Goal: Contribute content: Add original content to the website for others to see

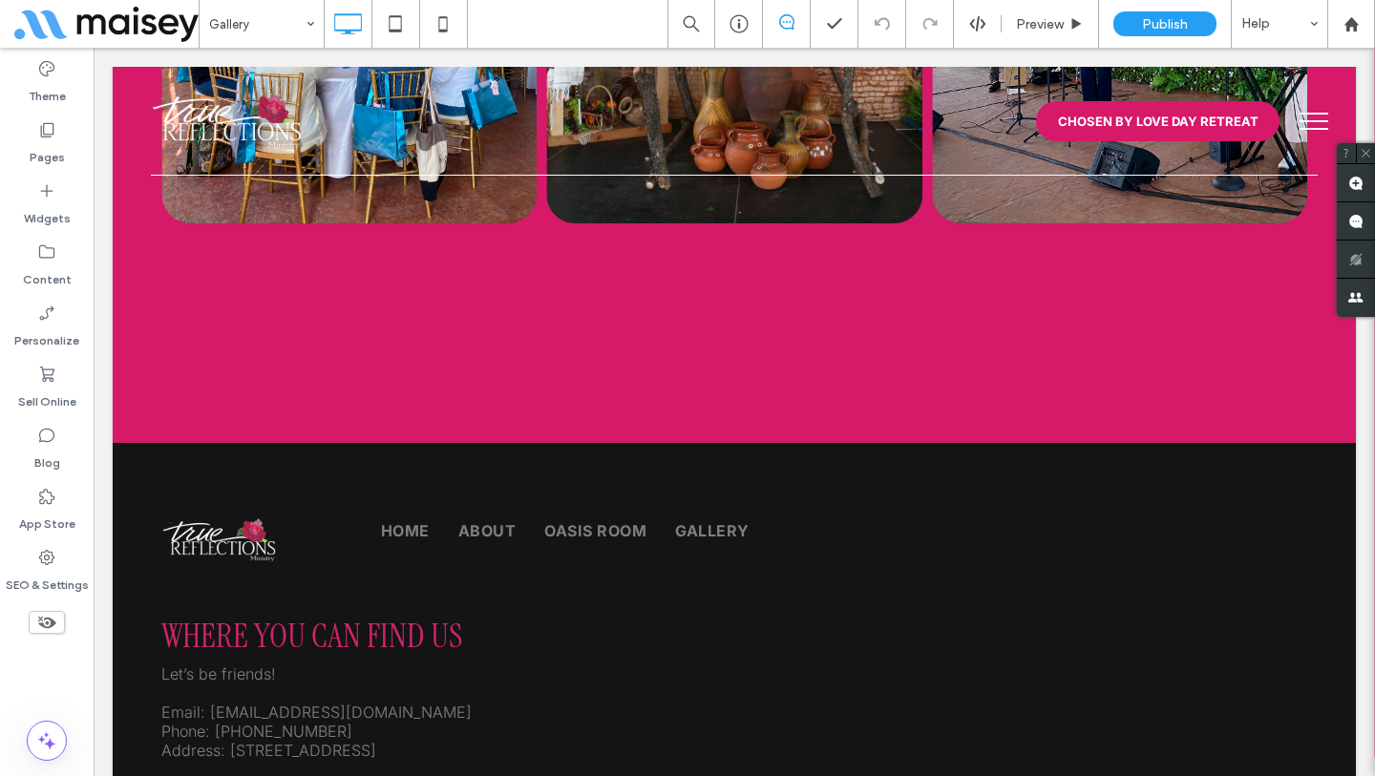
click at [712, 441] on div "+ Add Section" at bounding box center [735, 443] width 92 height 21
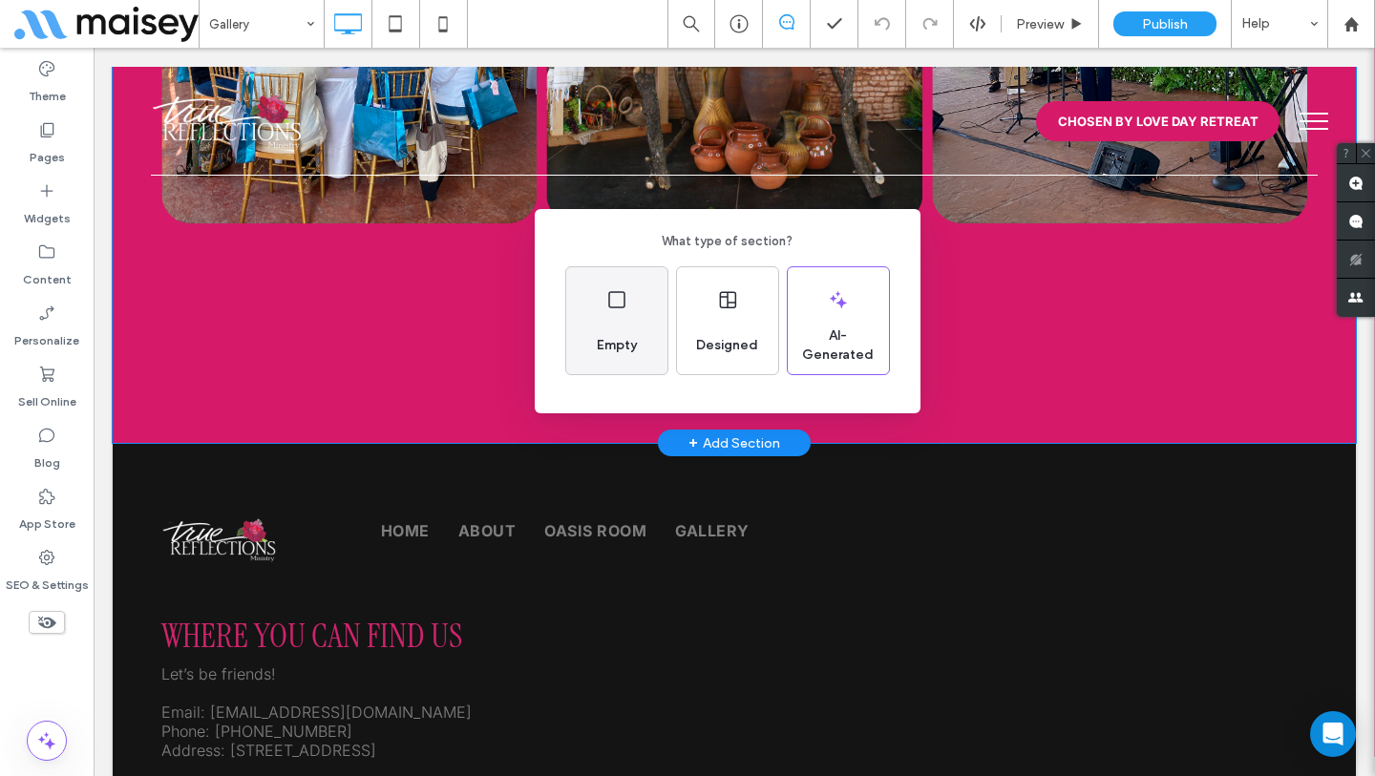
drag, startPoint x: 601, startPoint y: 327, endPoint x: 74, endPoint y: 303, distance: 527.7
click at [601, 327] on div "Empty" at bounding box center [616, 346] width 55 height 42
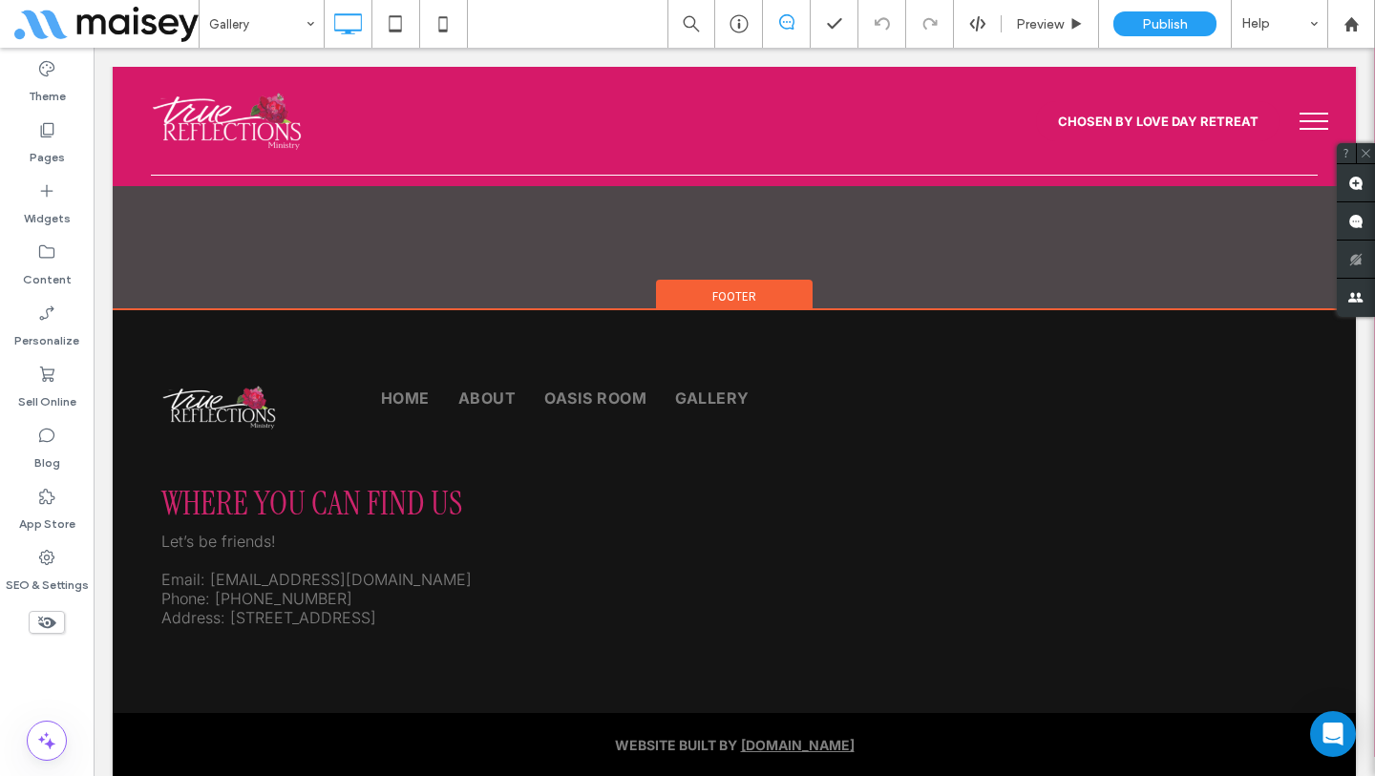
scroll to position [4878, 0]
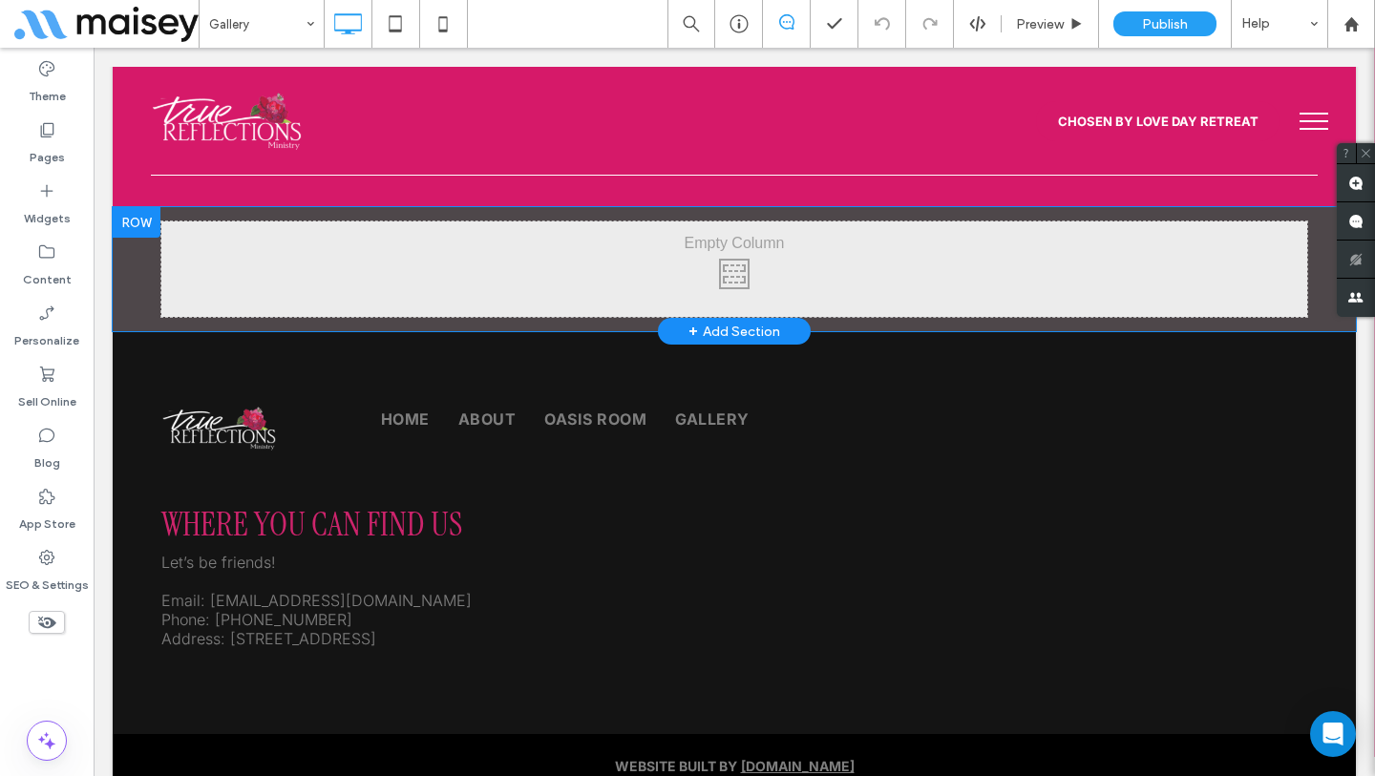
click at [130, 266] on div "Click To Paste Click To Paste Row + Add Section" at bounding box center [734, 269] width 1243 height 124
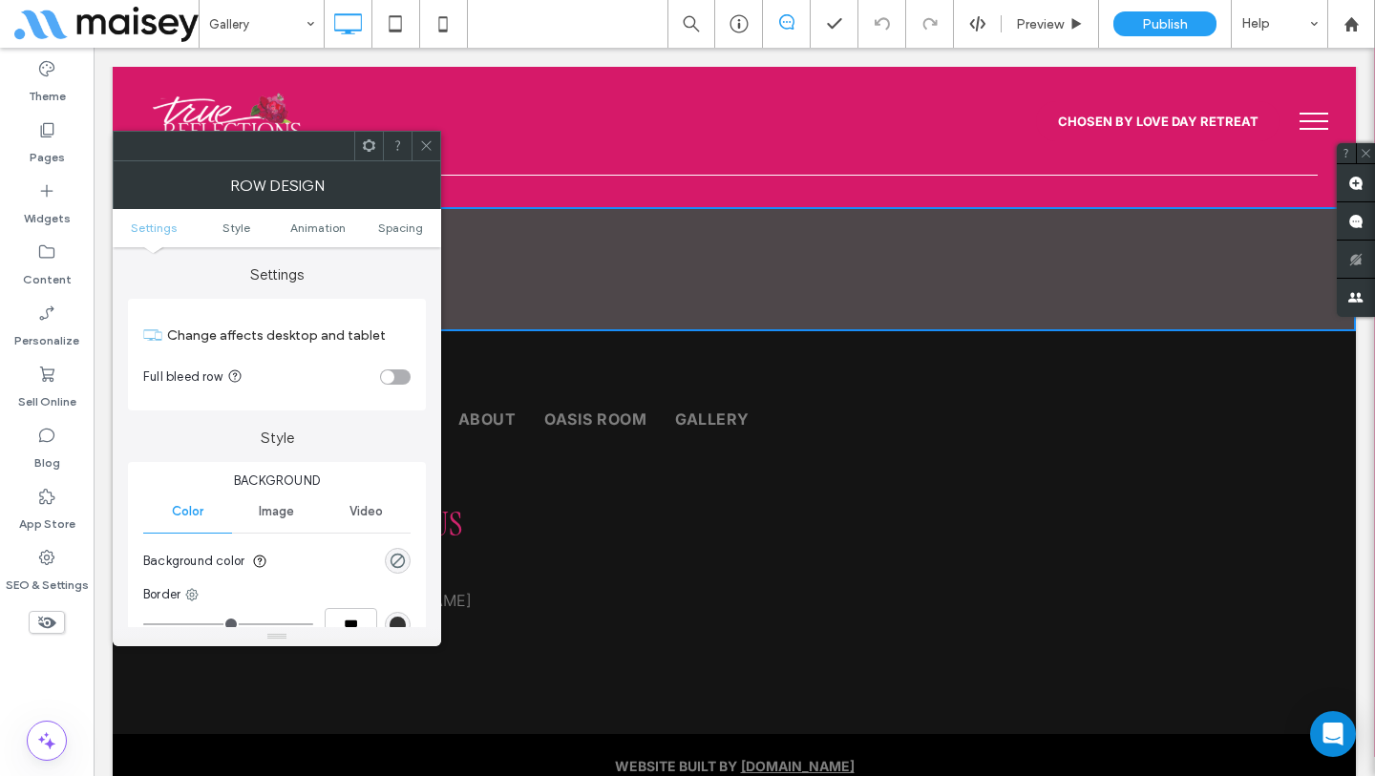
click at [291, 519] on span "Image" at bounding box center [276, 511] width 35 height 15
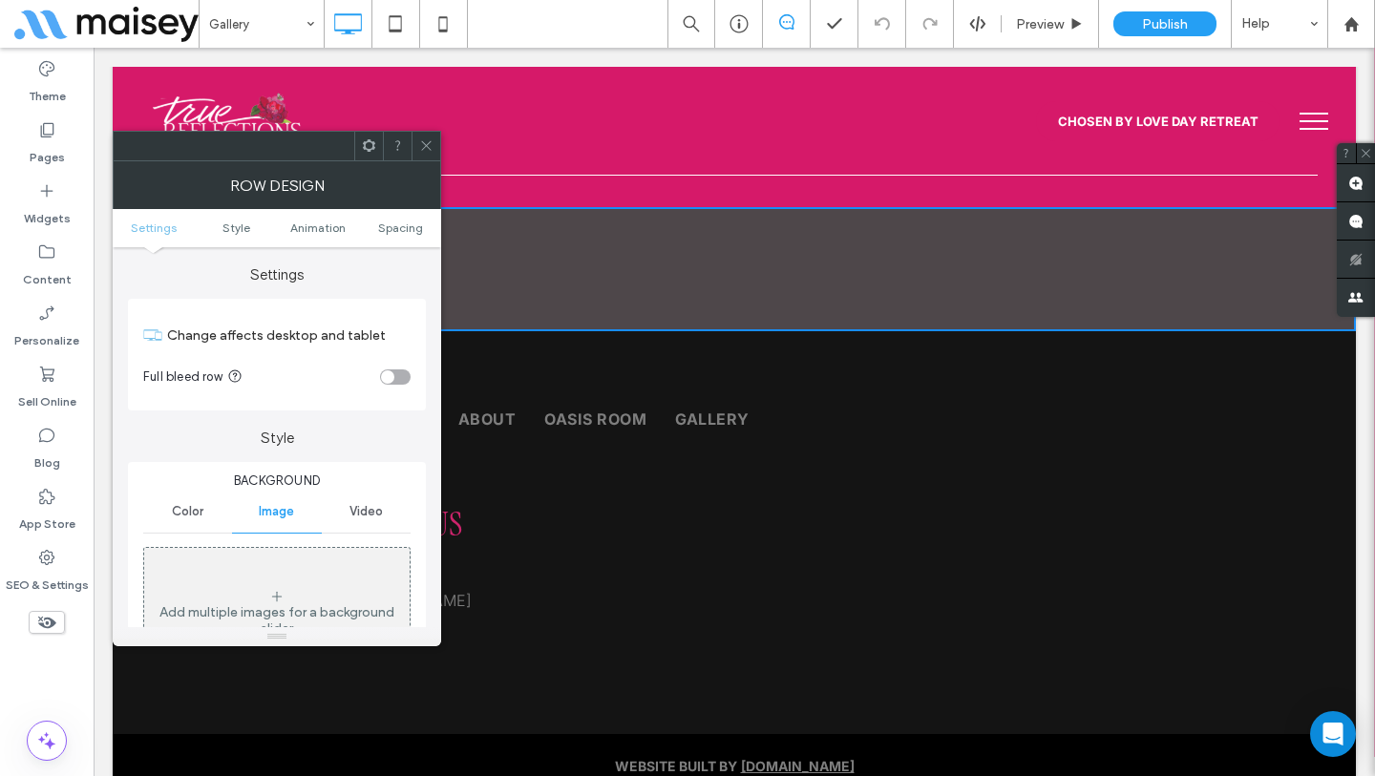
click at [313, 563] on div "Add multiple images for a background slider" at bounding box center [276, 613] width 265 height 126
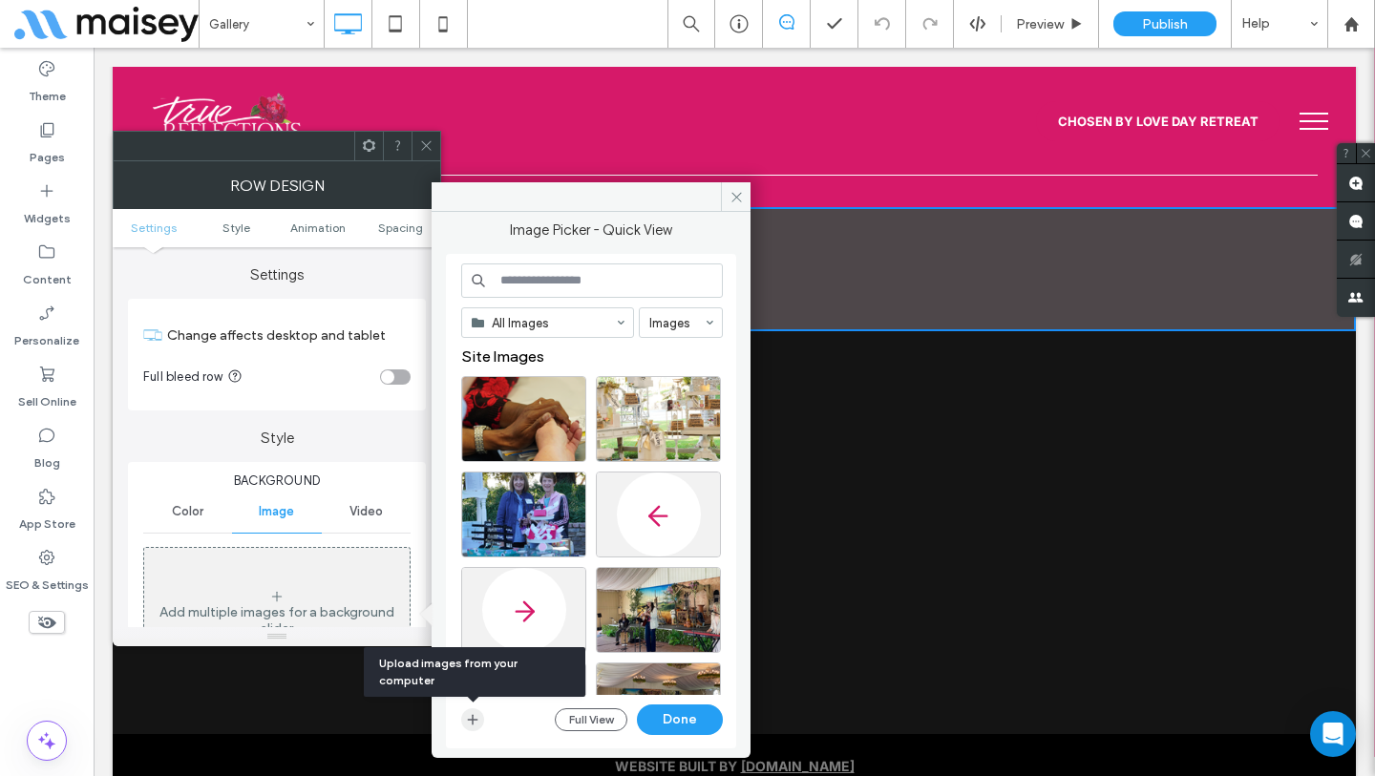
click at [470, 716] on icon "button" at bounding box center [472, 719] width 15 height 15
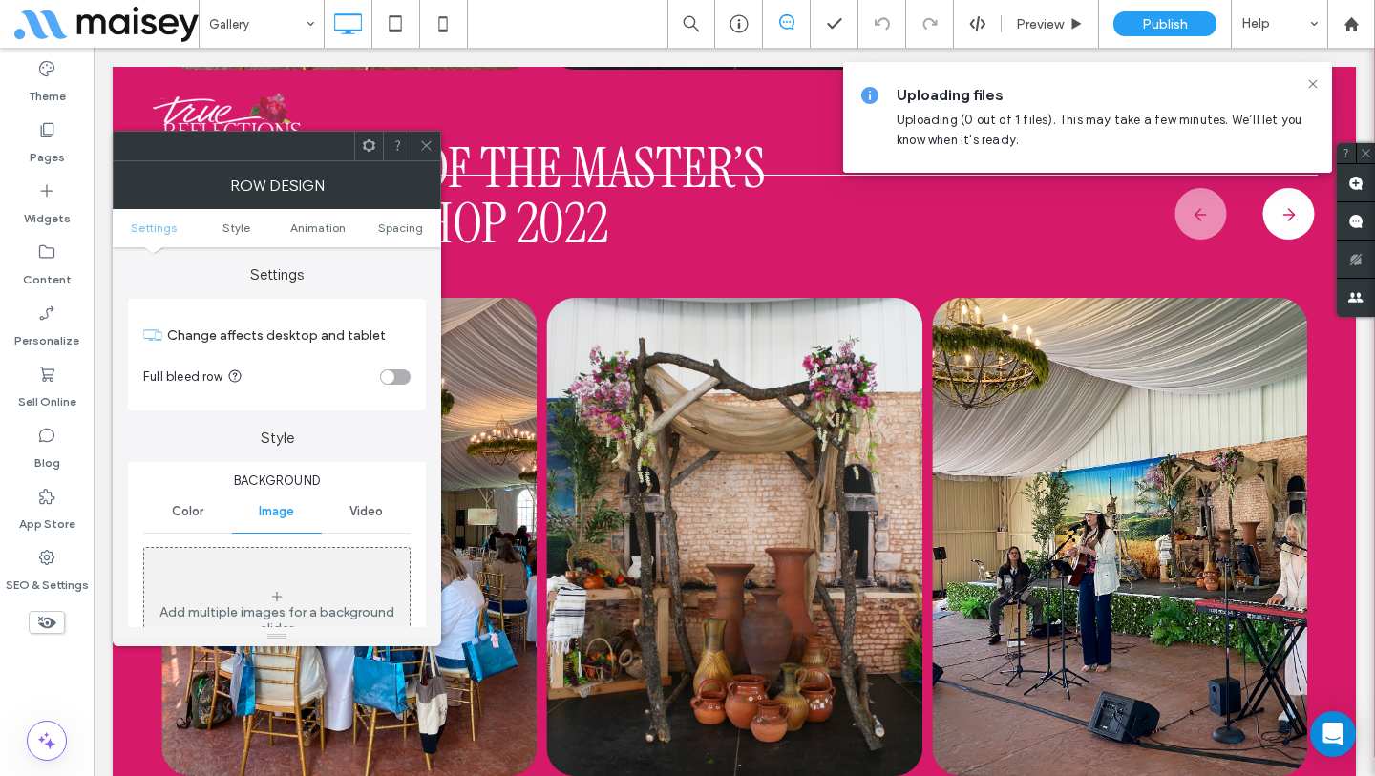
scroll to position [3691, 0]
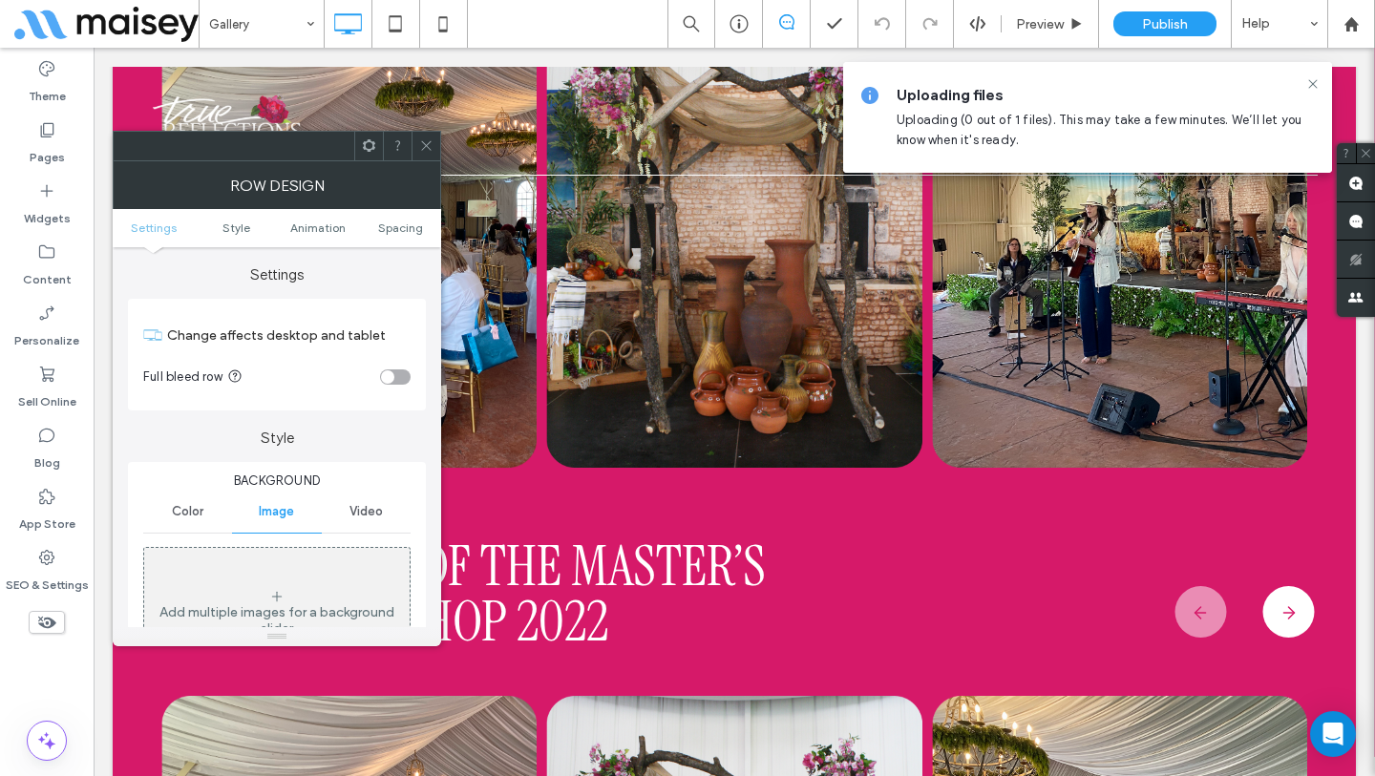
click at [428, 145] on icon at bounding box center [426, 145] width 14 height 14
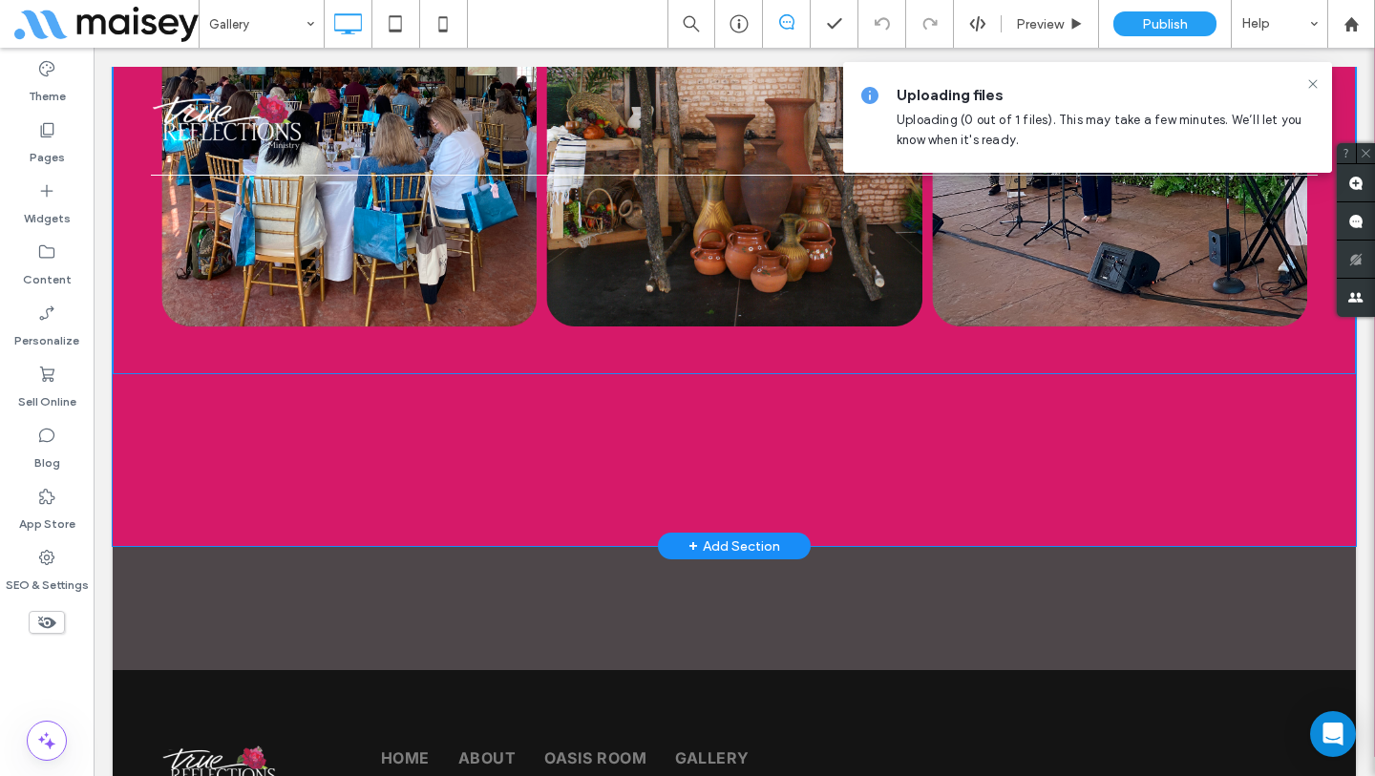
scroll to position [4717, 0]
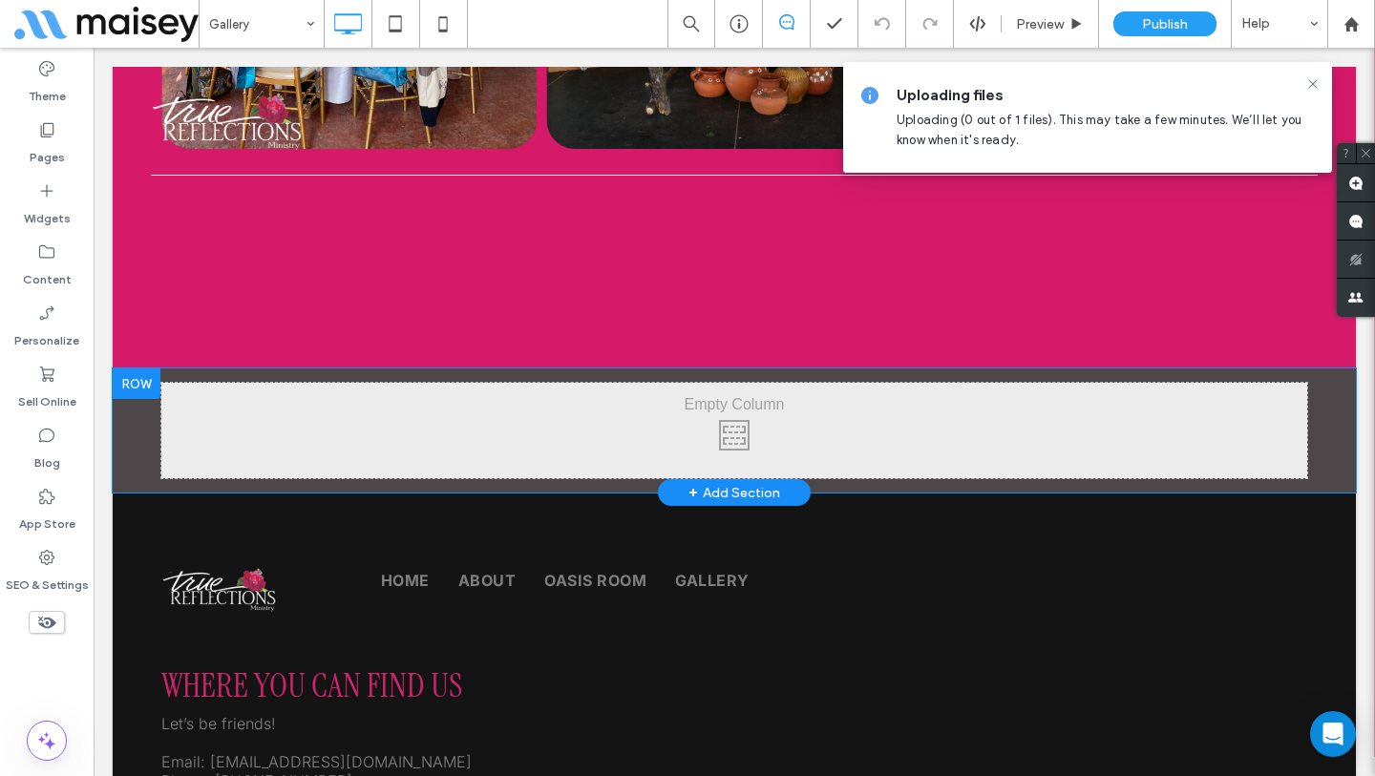
click at [139, 446] on div "Click To Paste Click To Paste Row + Add Section" at bounding box center [734, 431] width 1243 height 124
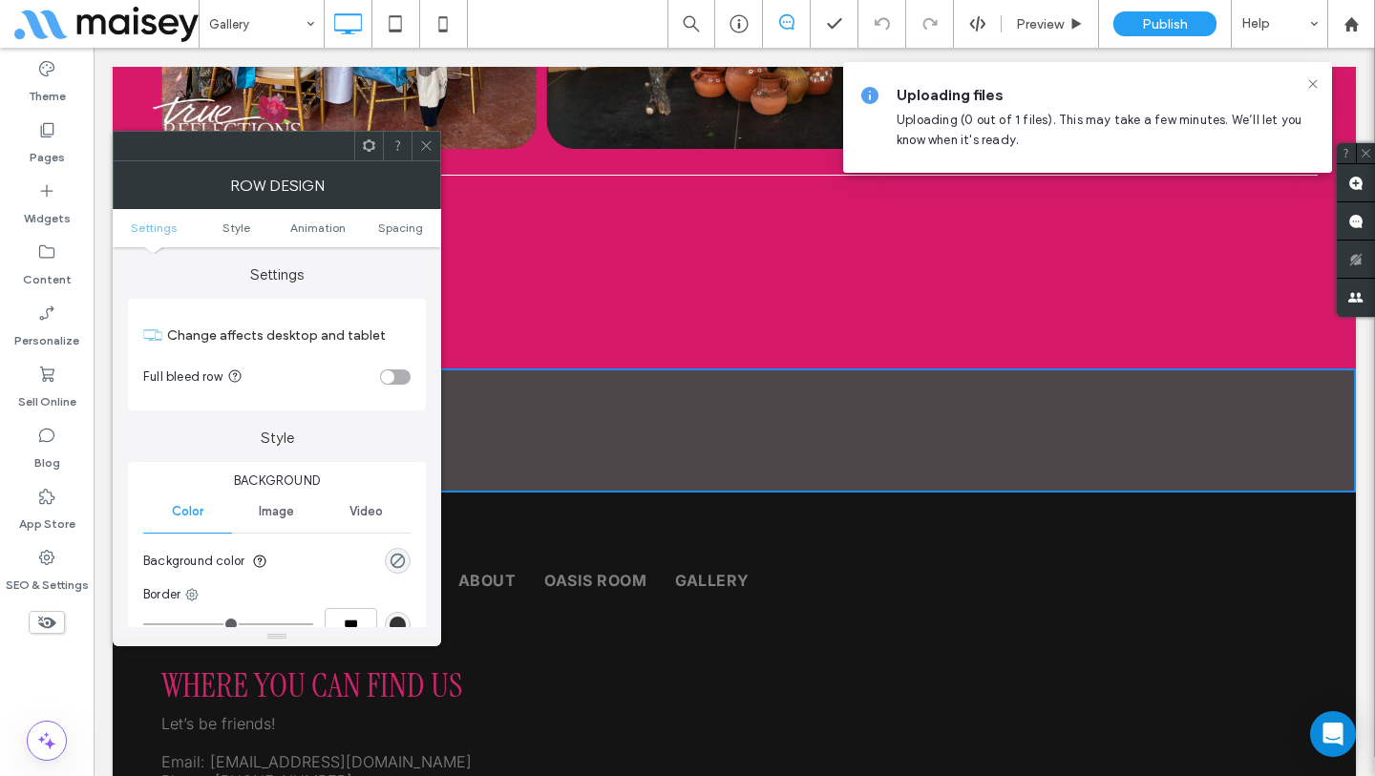
click at [269, 510] on span "Image" at bounding box center [276, 511] width 35 height 15
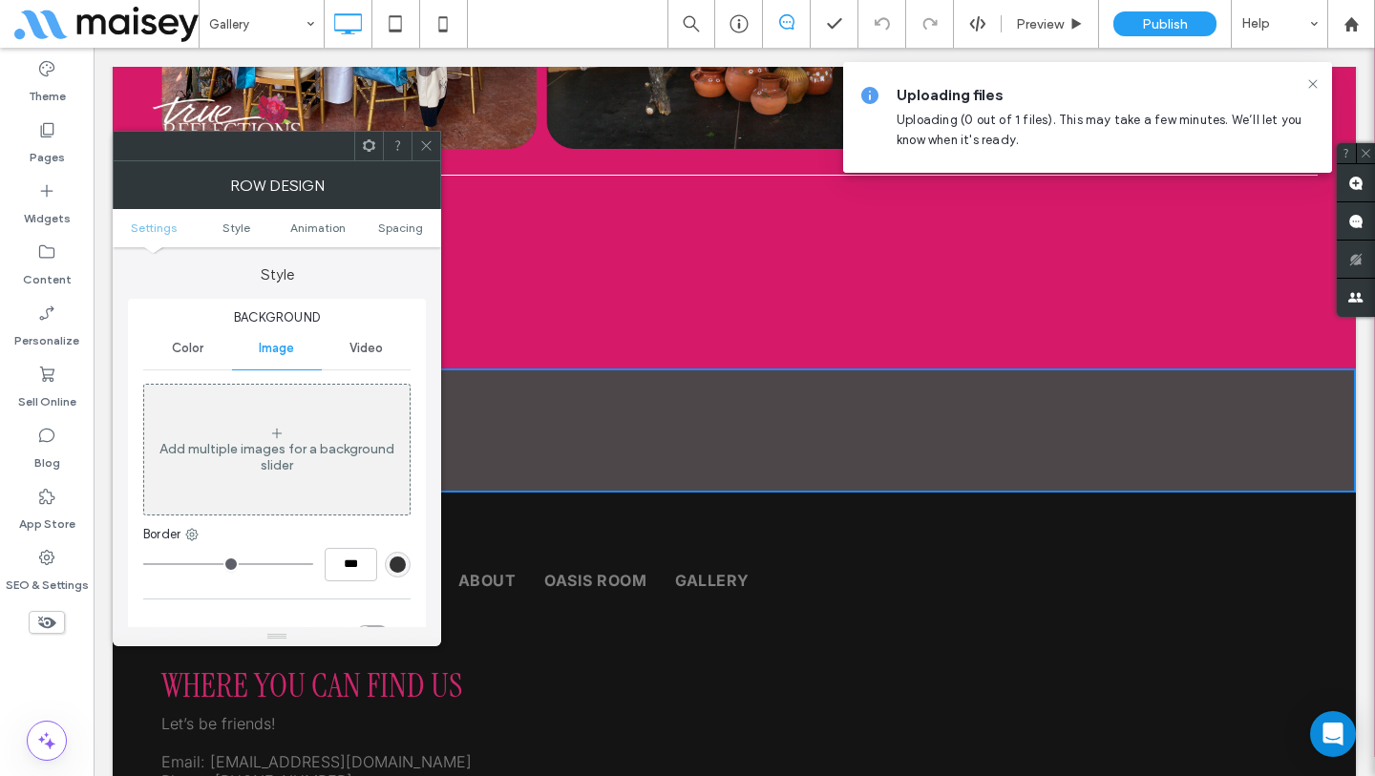
scroll to position [172, 0]
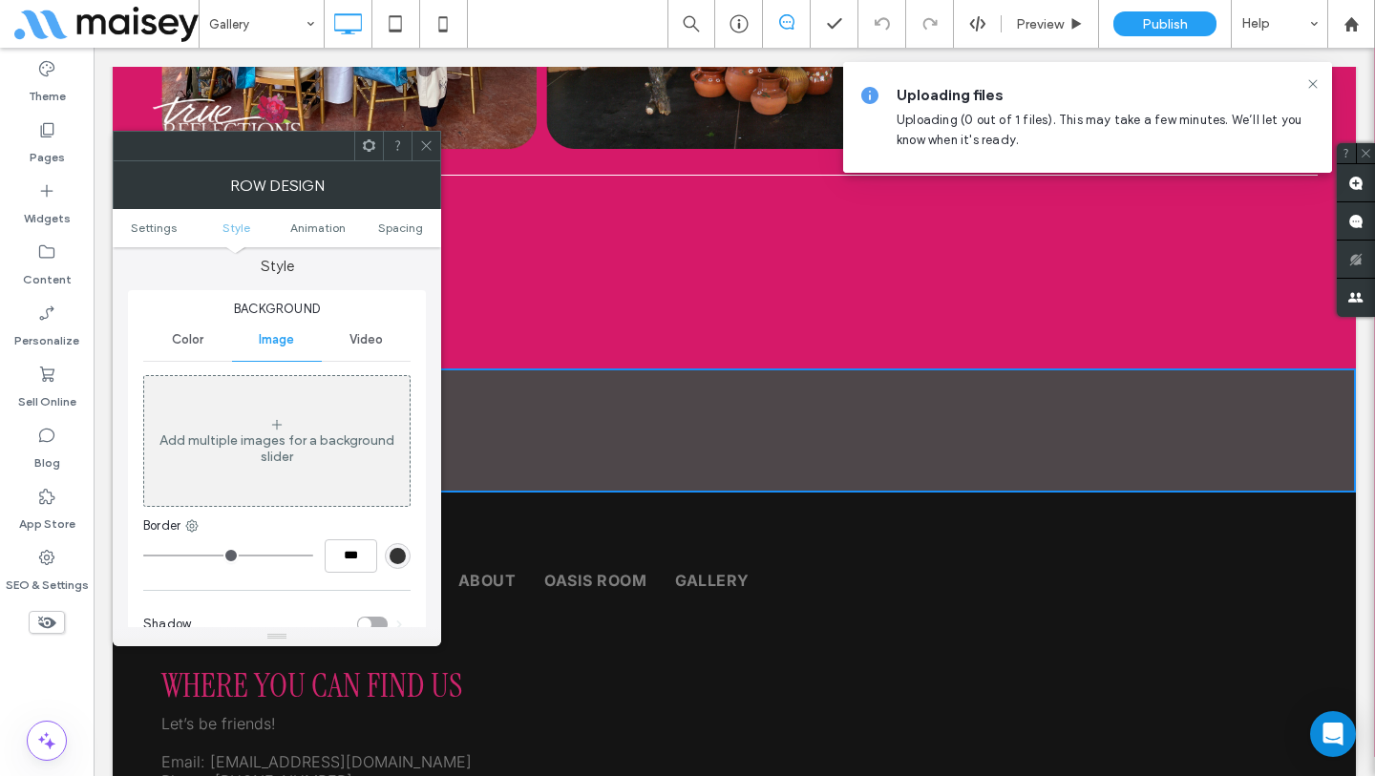
click at [273, 460] on div "Add multiple images for a background slider" at bounding box center [276, 449] width 265 height 32
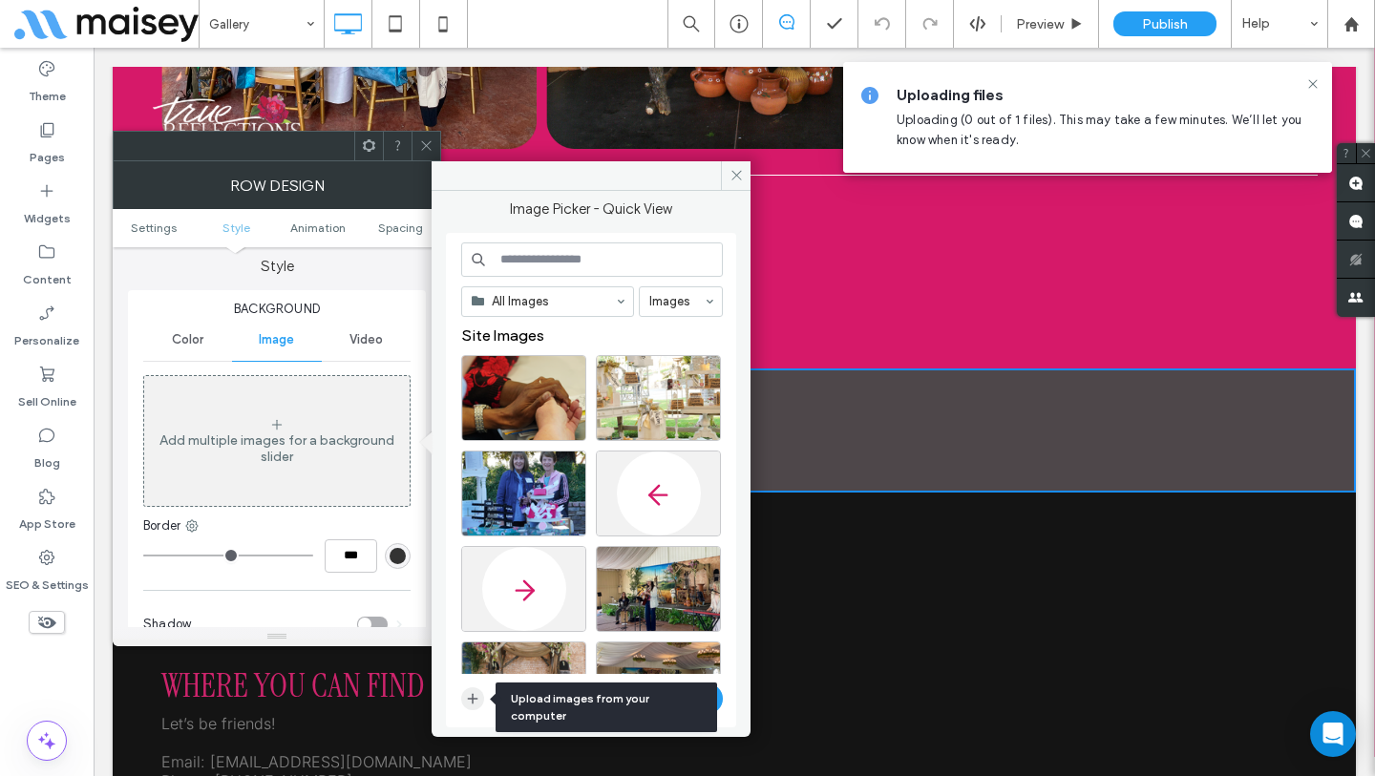
click at [475, 698] on use "button" at bounding box center [473, 698] width 11 height 11
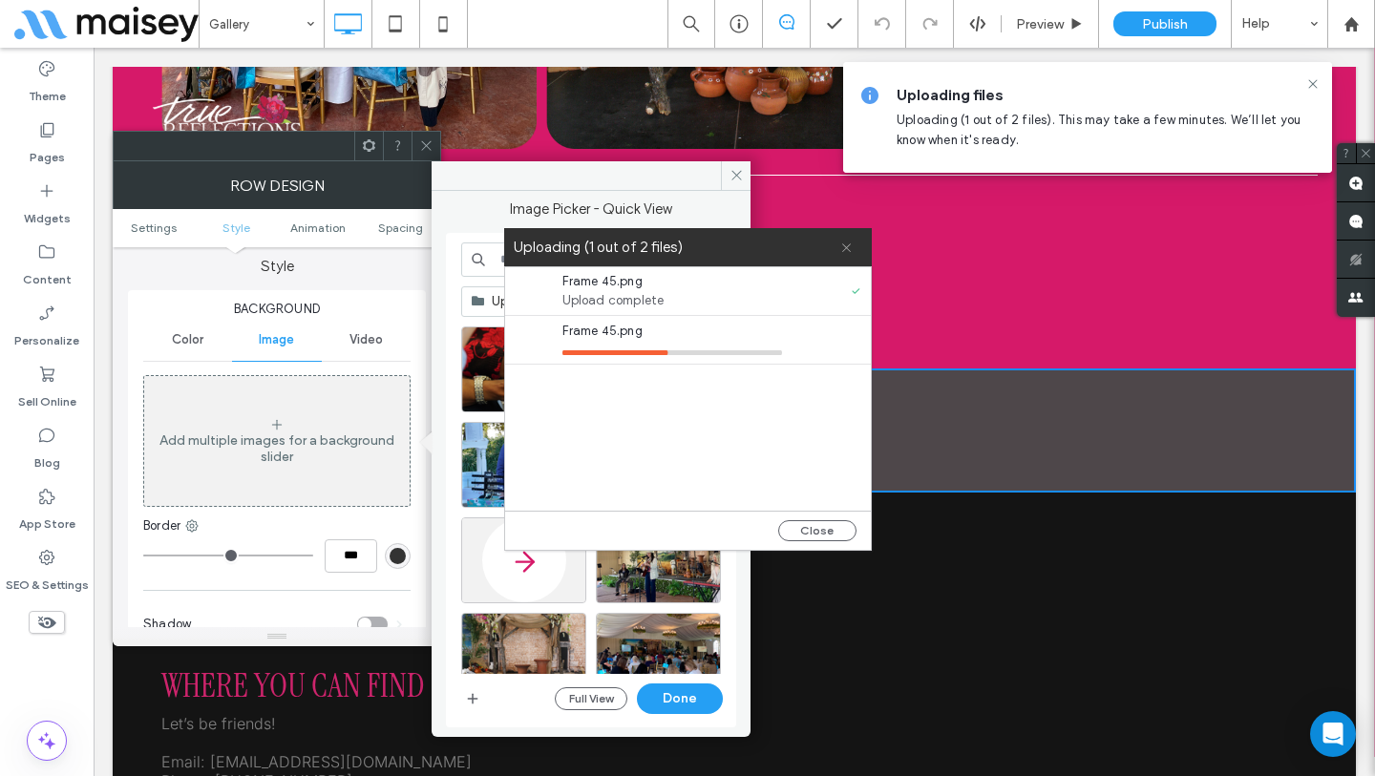
click at [849, 245] on icon at bounding box center [846, 248] width 12 height 12
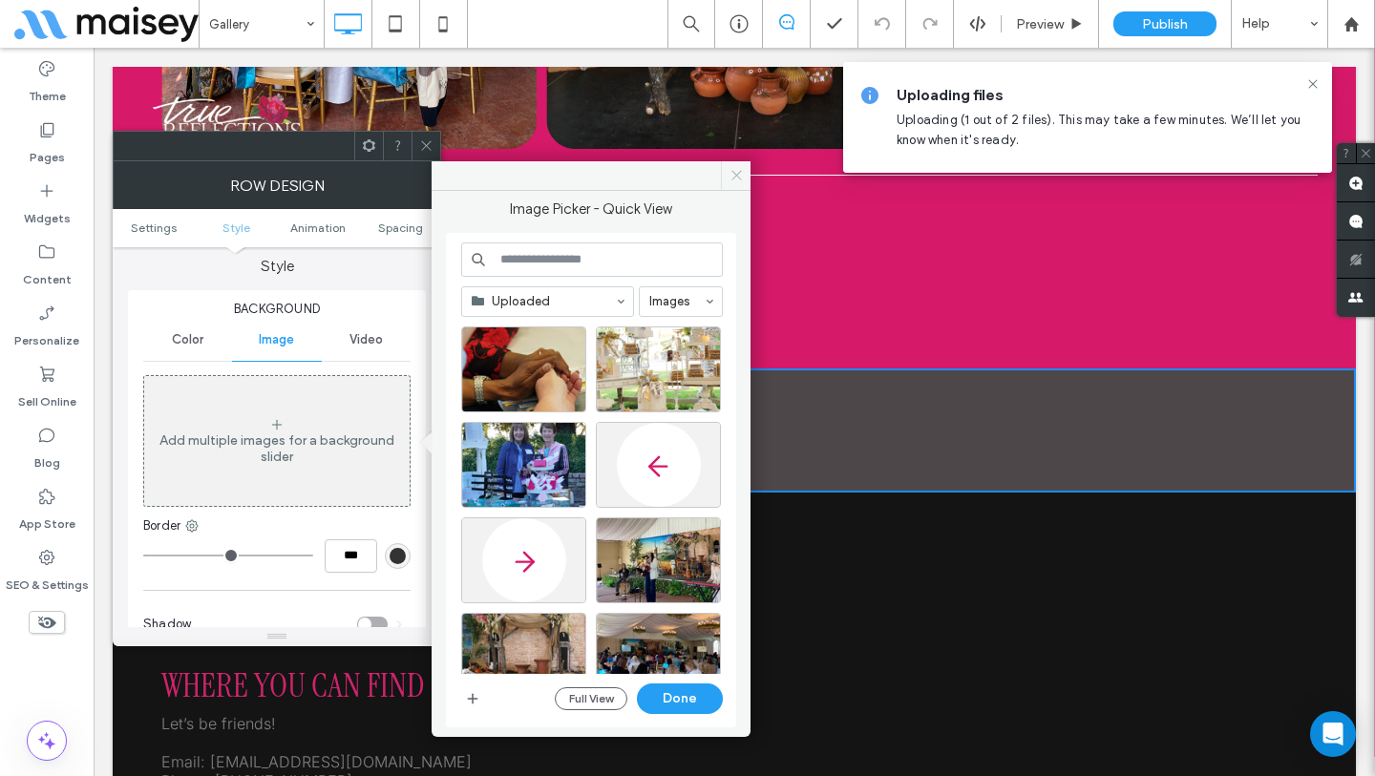
drag, startPoint x: 738, startPoint y: 164, endPoint x: 368, endPoint y: 332, distance: 406.9
click at [738, 164] on span at bounding box center [736, 175] width 30 height 29
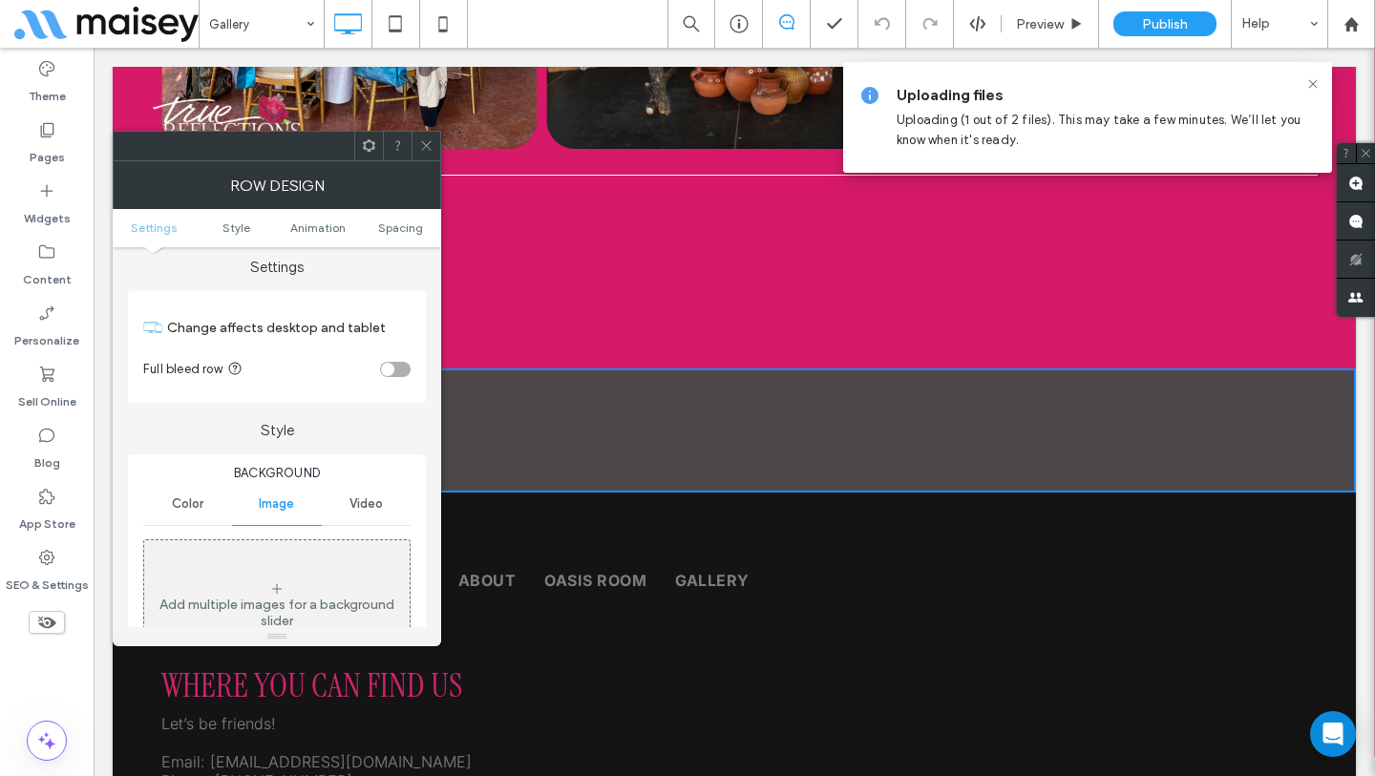
scroll to position [0, 0]
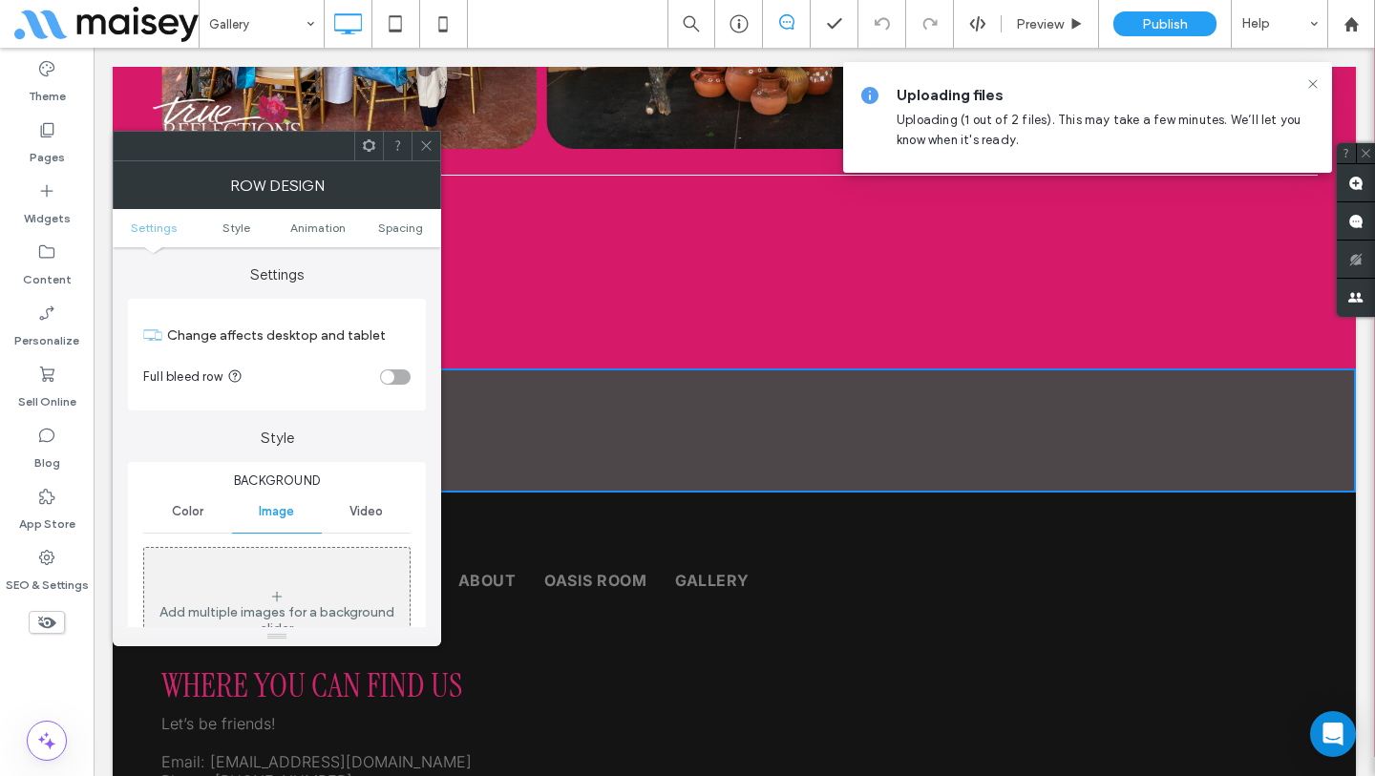
click at [265, 585] on div "Add multiple images for a background slider" at bounding box center [276, 613] width 265 height 126
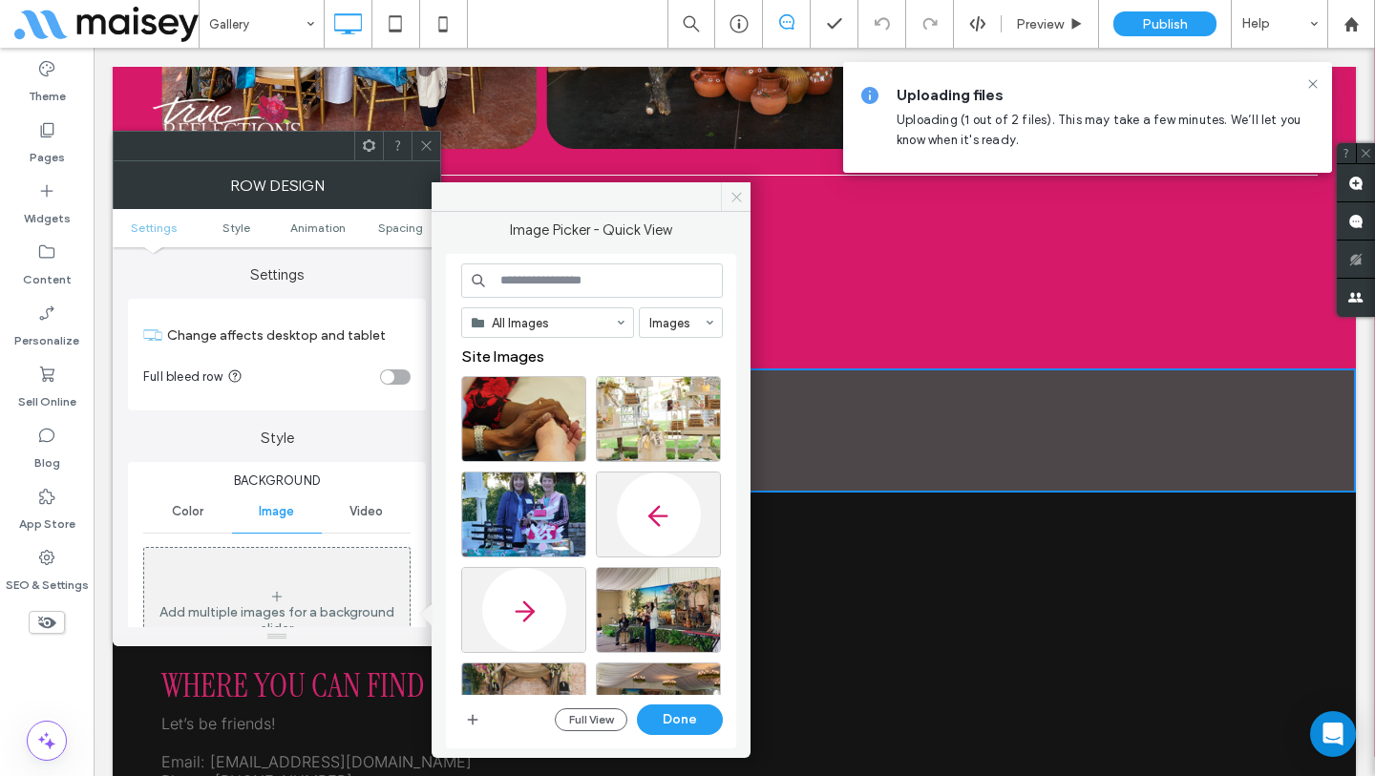
click at [740, 194] on icon at bounding box center [737, 197] width 14 height 14
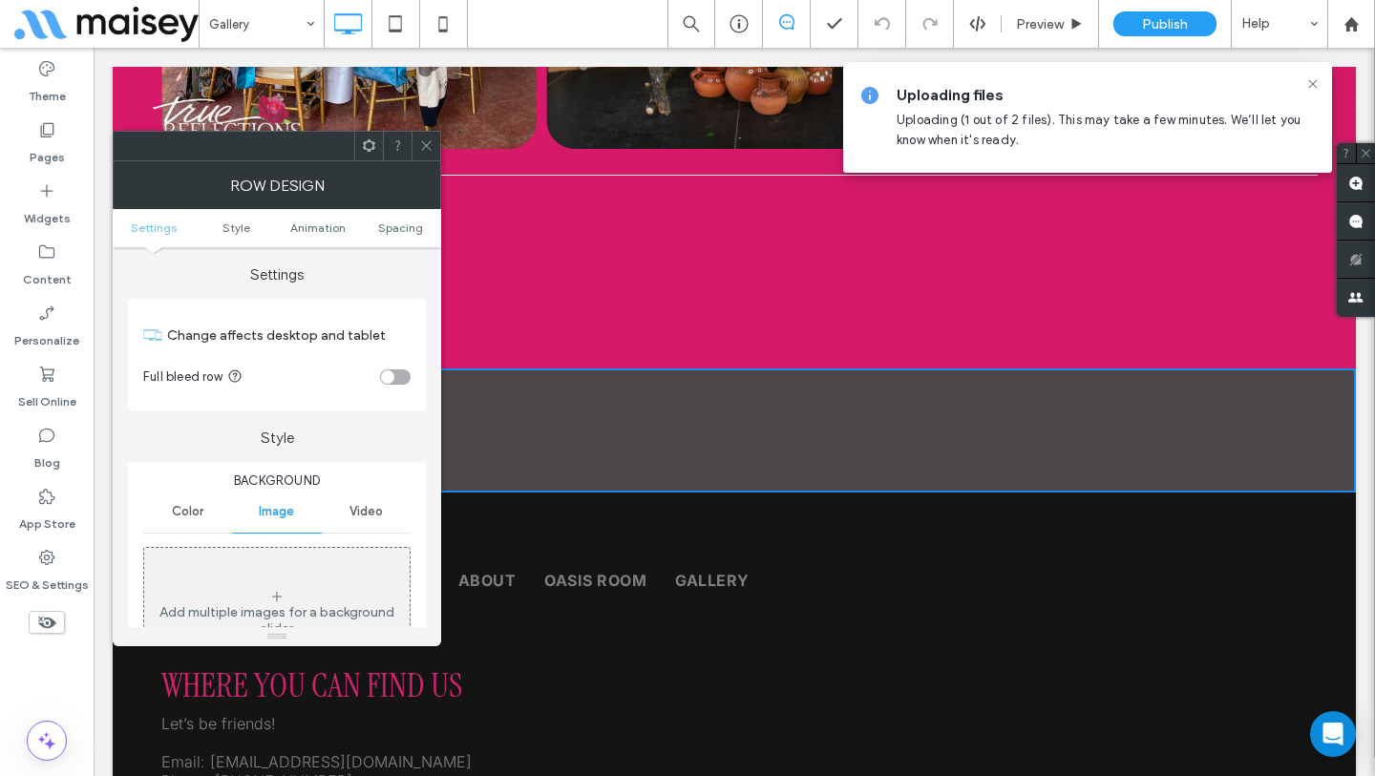
click at [432, 145] on icon at bounding box center [426, 145] width 14 height 14
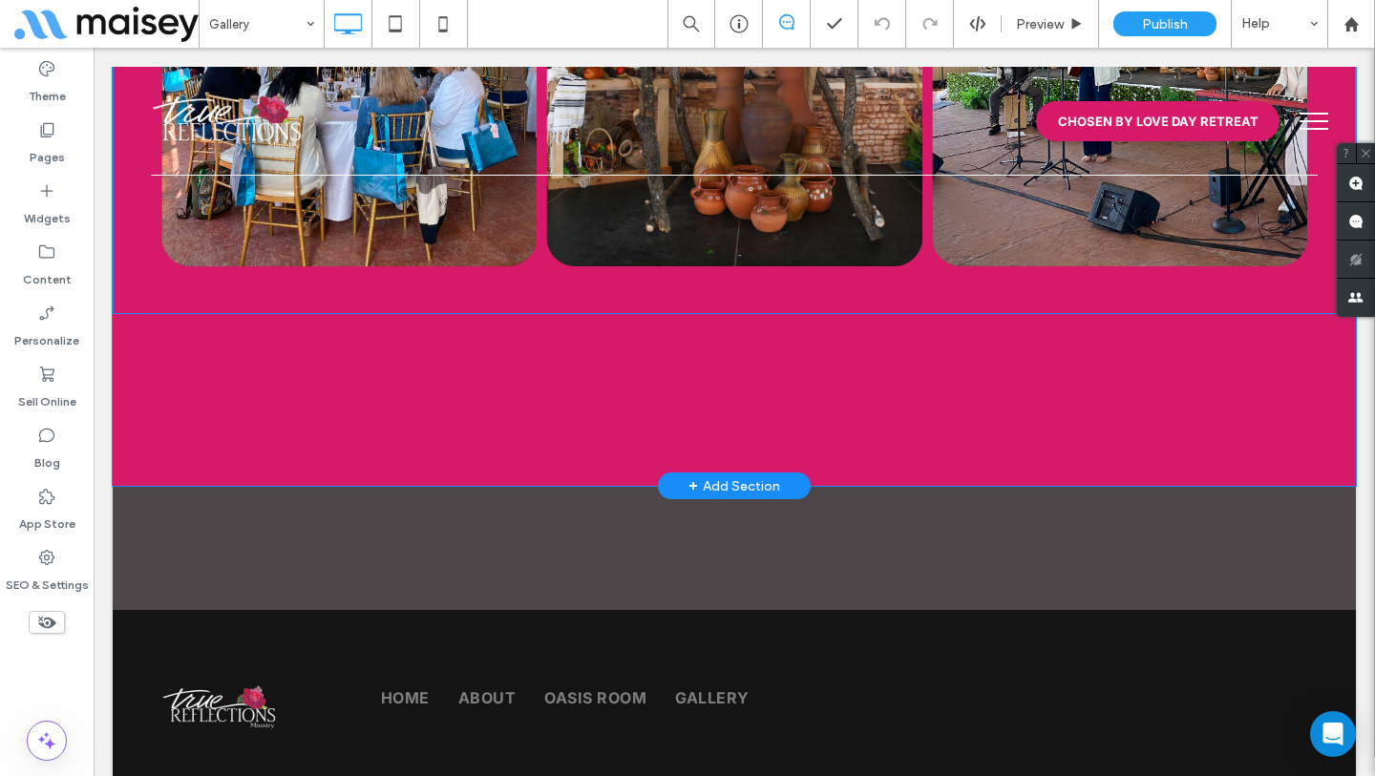
scroll to position [4490, 0]
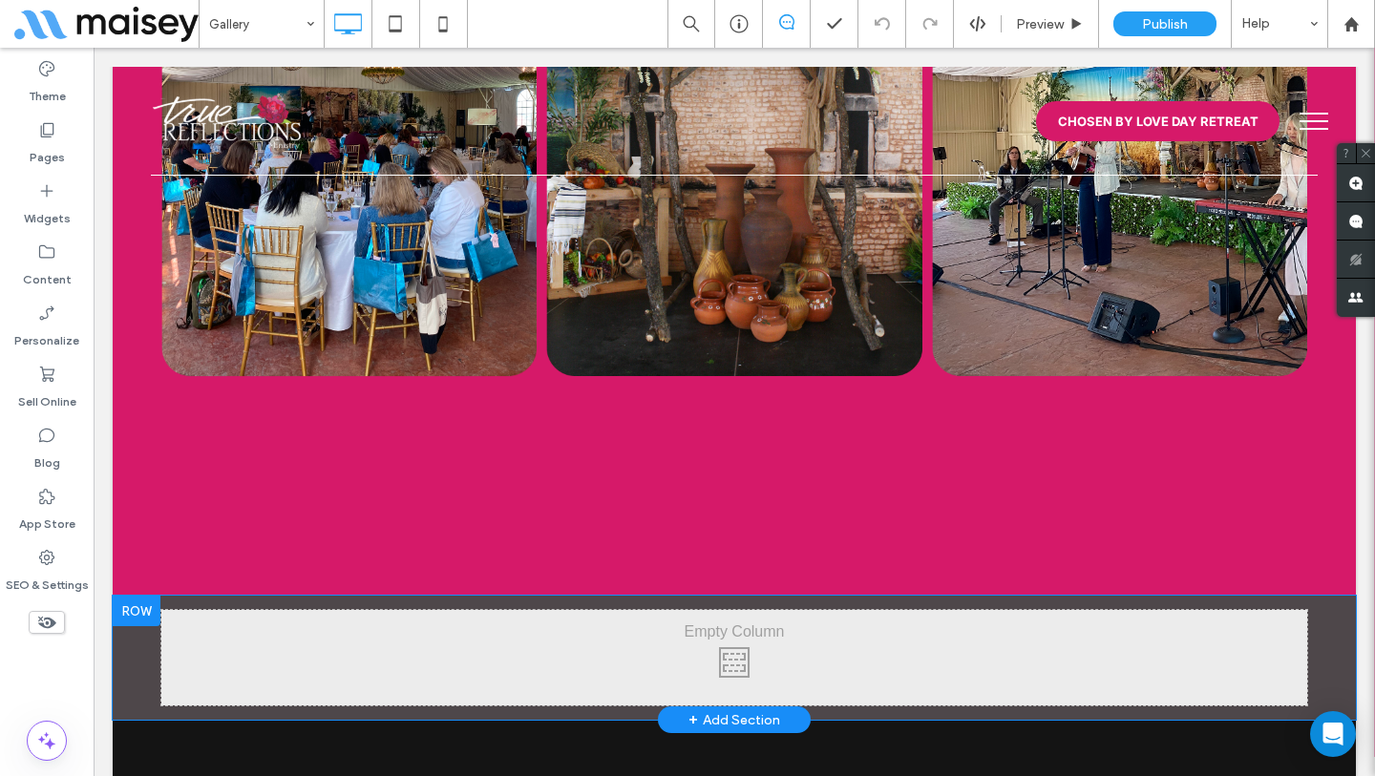
click at [120, 641] on div "Click To Paste Row + Add Section" at bounding box center [734, 658] width 1243 height 124
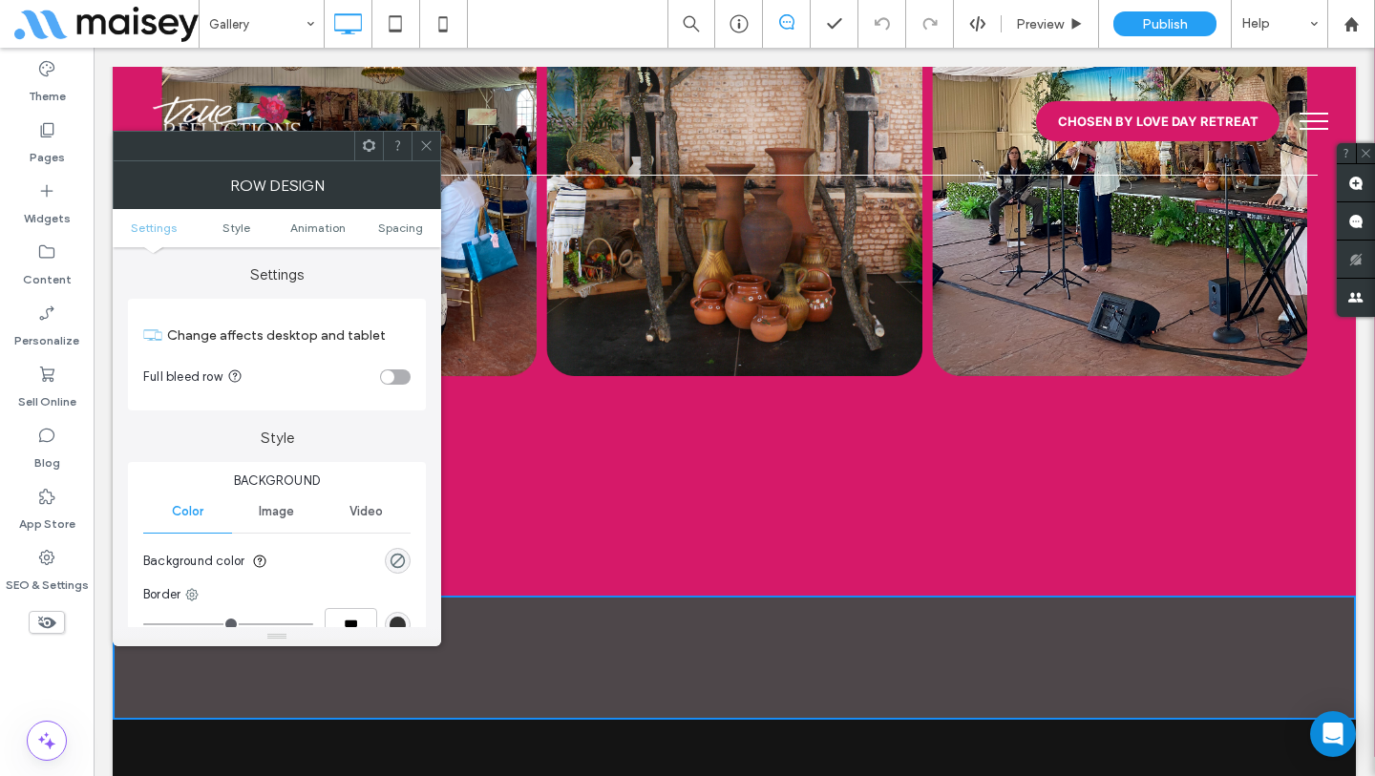
click at [287, 508] on span "Image" at bounding box center [276, 511] width 35 height 15
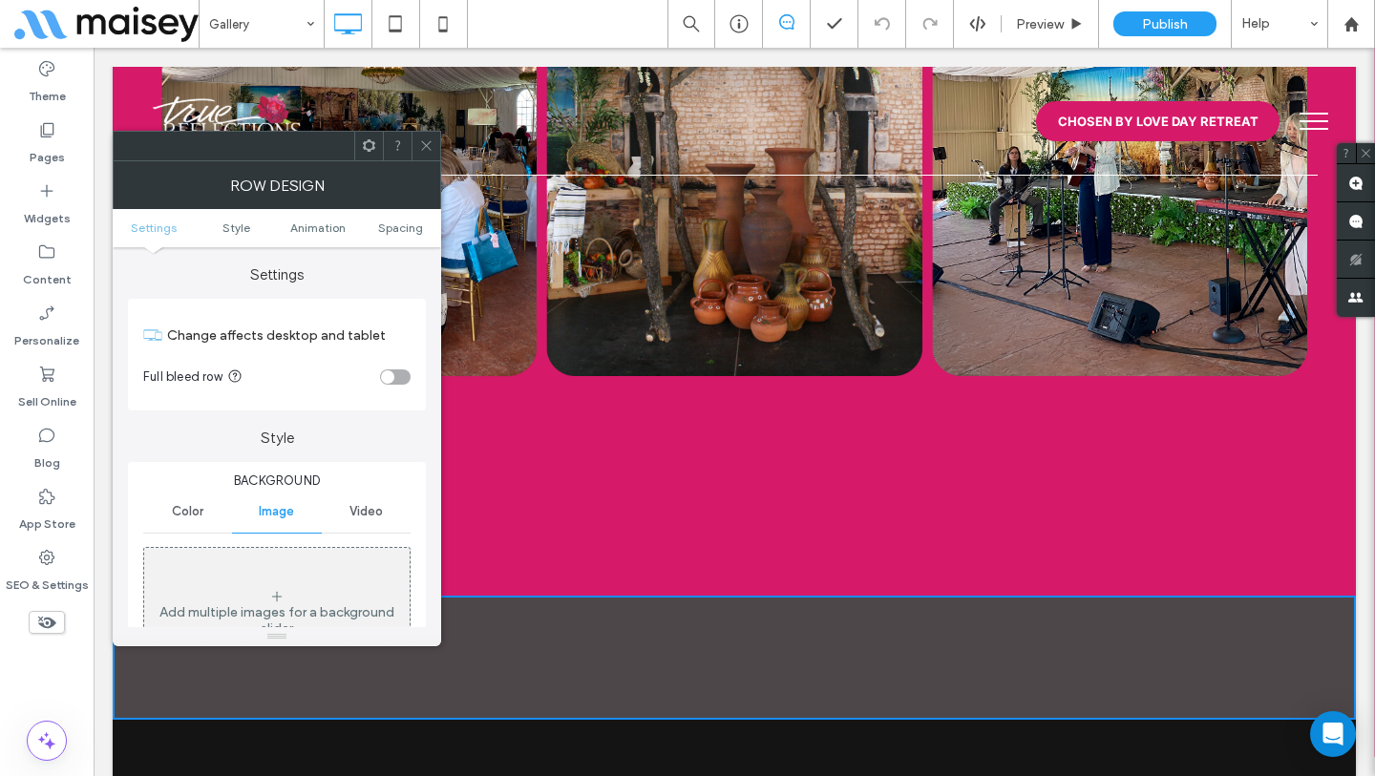
click at [308, 572] on div "Add multiple images for a background slider" at bounding box center [276, 613] width 265 height 126
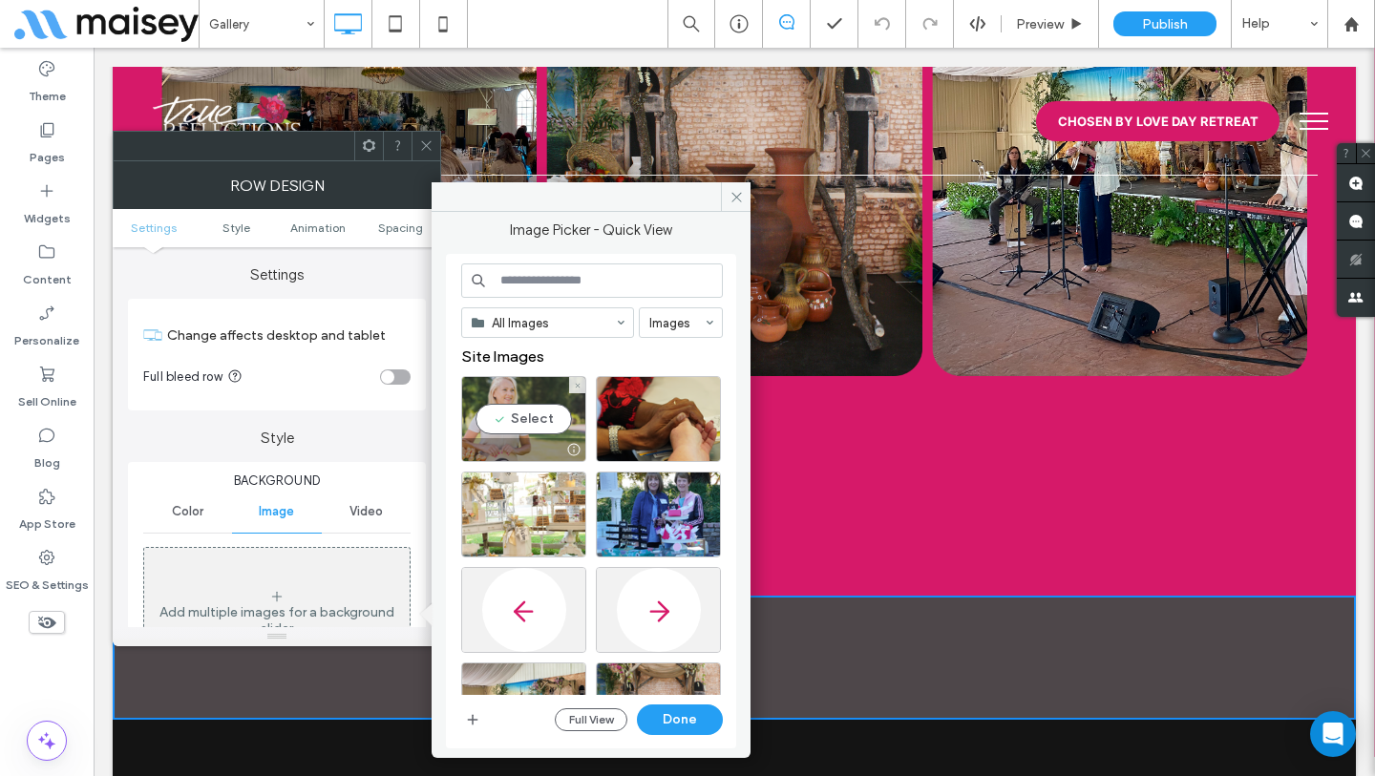
click at [517, 380] on div "Select" at bounding box center [523, 419] width 125 height 86
click at [677, 720] on button "Done" at bounding box center [680, 720] width 86 height 31
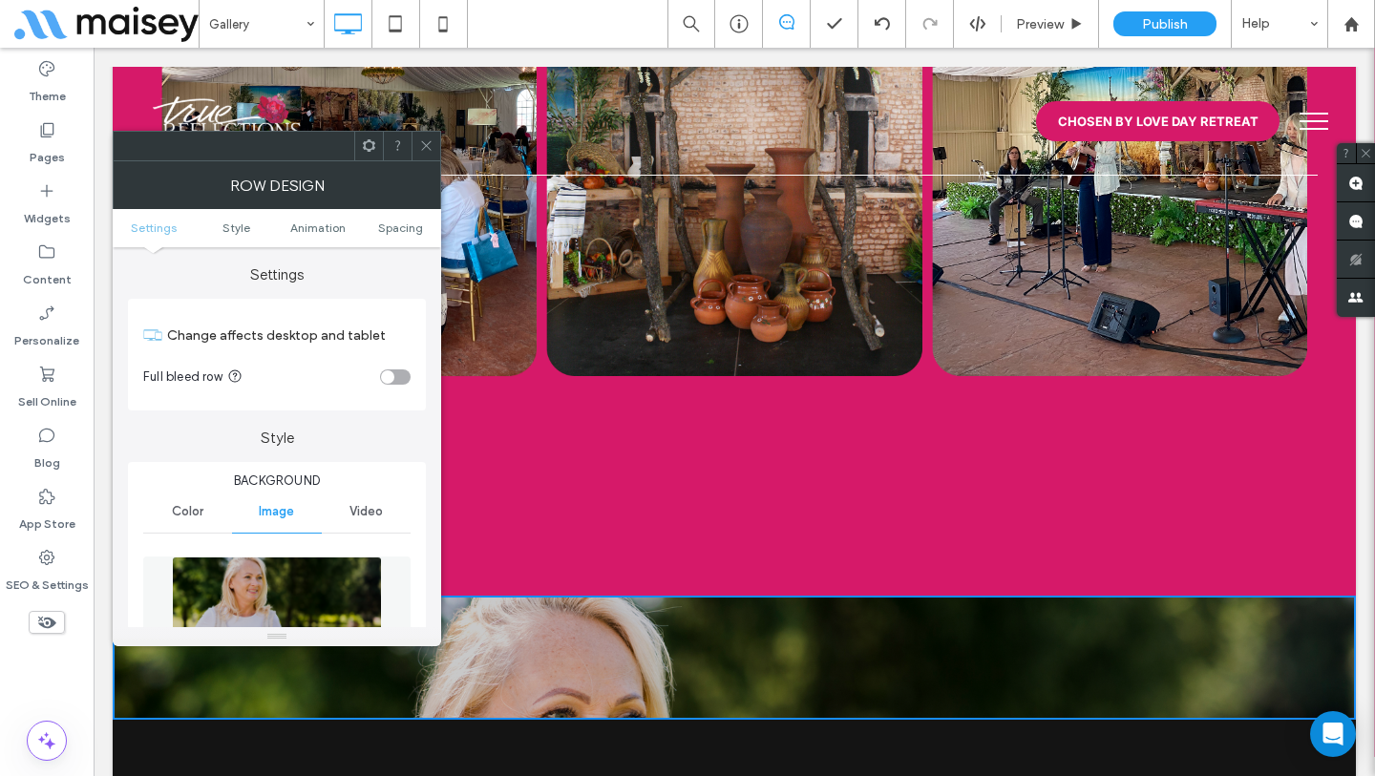
click at [424, 148] on icon at bounding box center [426, 145] width 14 height 14
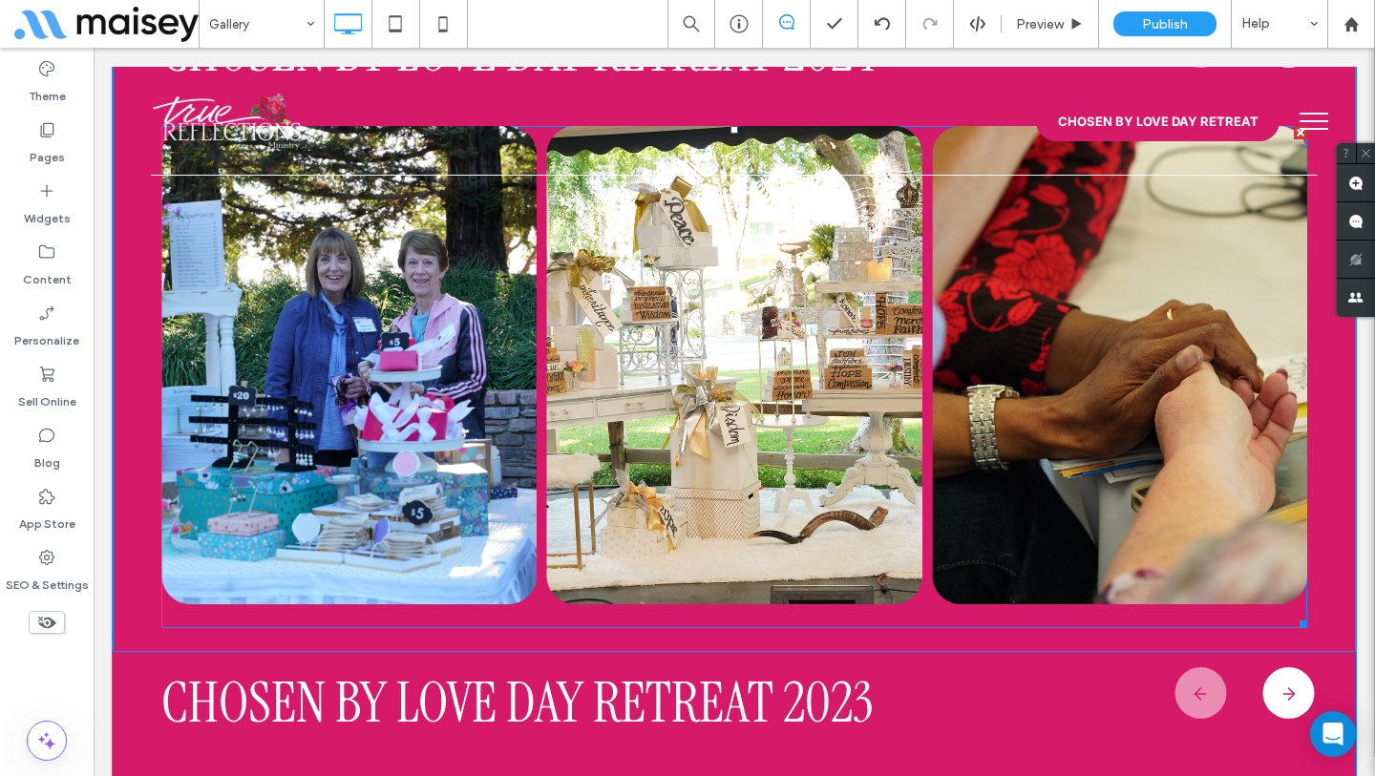
scroll to position [1916, 0]
